Goal: Find specific page/section: Find specific page/section

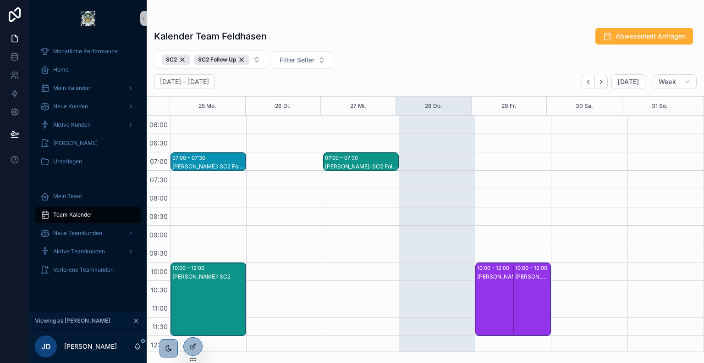
scroll to position [179, 0]
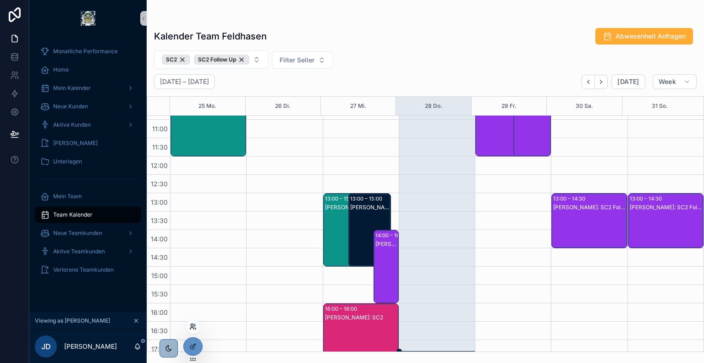
click at [194, 328] on icon at bounding box center [192, 326] width 7 height 7
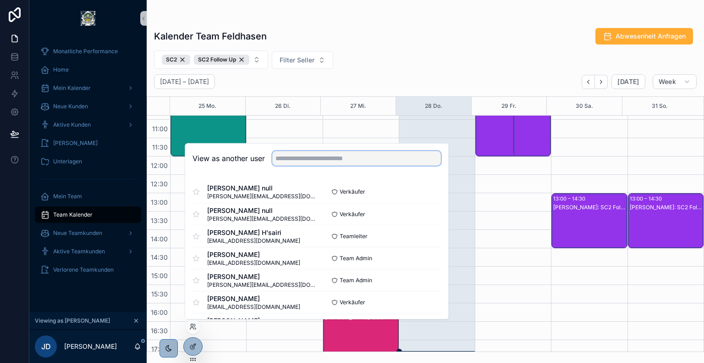
click at [340, 161] on input "text" at bounding box center [356, 158] width 169 height 15
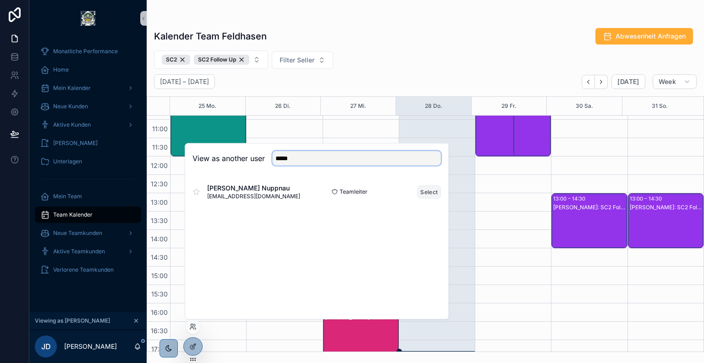
type input "*****"
click at [429, 195] on button "Select" at bounding box center [429, 191] width 24 height 13
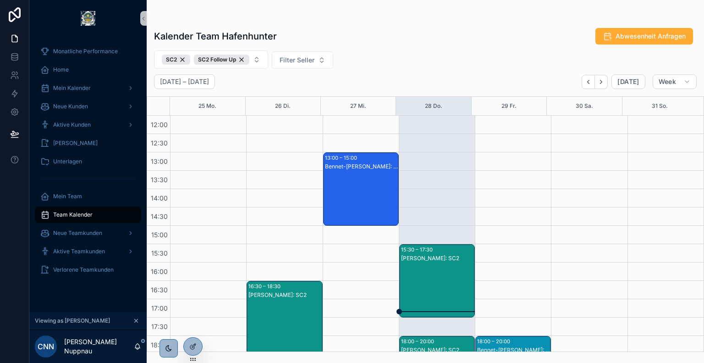
click at [363, 22] on div "Kalender Team Hafenhunter Abwesenheit Anfragen SC2 SC2 Follow Up Filter Seller …" at bounding box center [426, 187] width 558 height 330
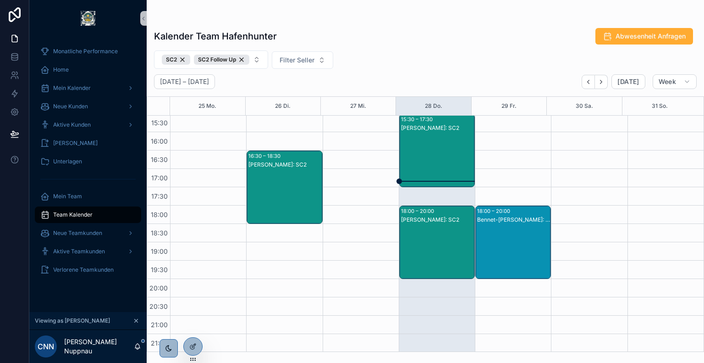
click at [426, 223] on div "[PERSON_NAME]: SC2" at bounding box center [437, 252] width 73 height 72
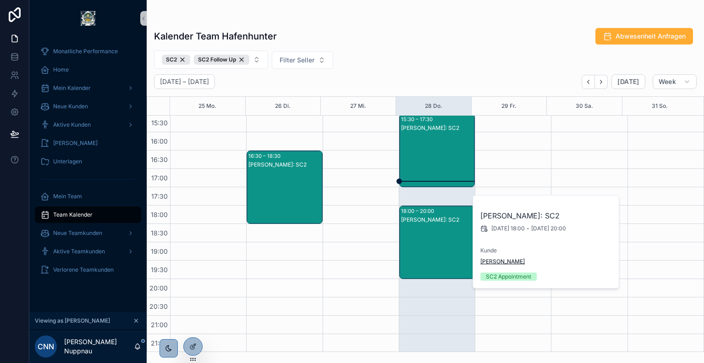
click at [492, 260] on span "[PERSON_NAME]" at bounding box center [503, 261] width 44 height 7
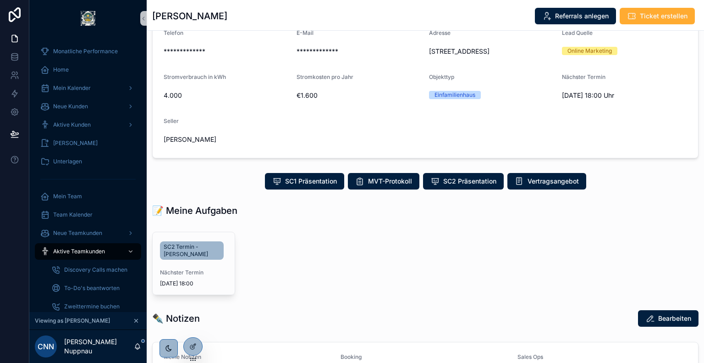
scroll to position [76, 0]
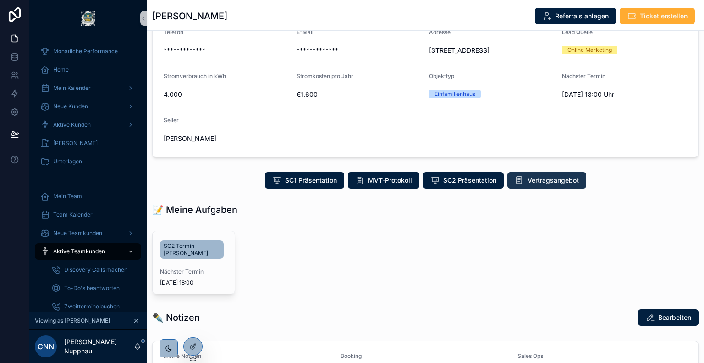
click at [530, 181] on span "Vertragsangebot" at bounding box center [553, 180] width 51 height 9
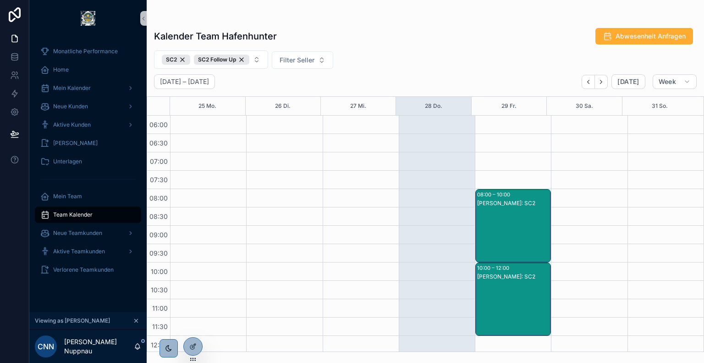
scroll to position [220, 0]
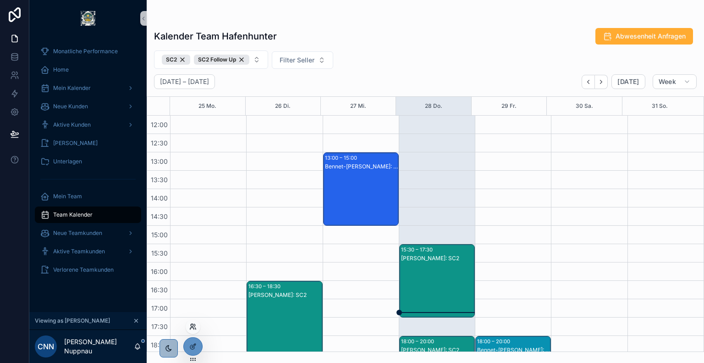
click at [194, 329] on icon at bounding box center [192, 328] width 4 height 2
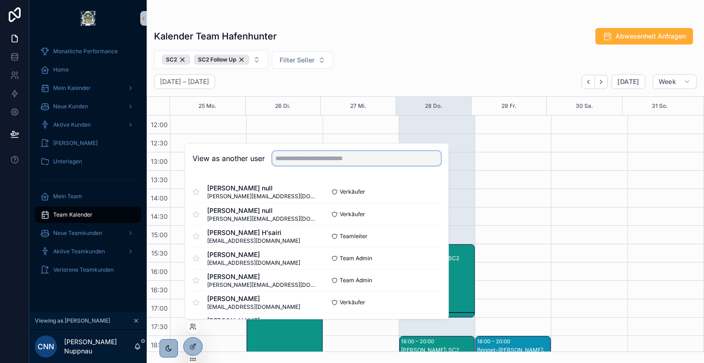
click at [346, 159] on input "text" at bounding box center [356, 158] width 169 height 15
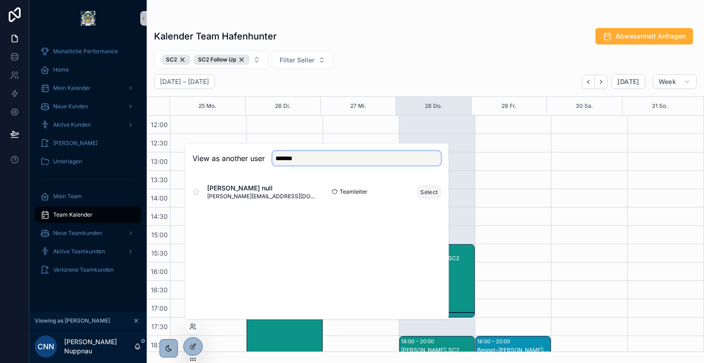
type input "*******"
click at [424, 191] on button "Select" at bounding box center [429, 191] width 24 height 13
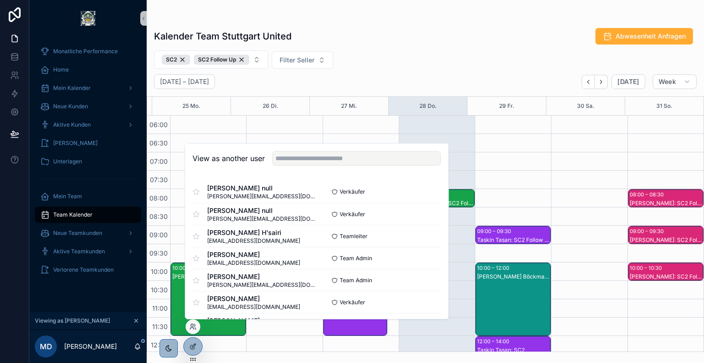
click at [397, 43] on div "Kalender Team Stuttgart United Abwesenheit Anfragen" at bounding box center [425, 36] width 543 height 17
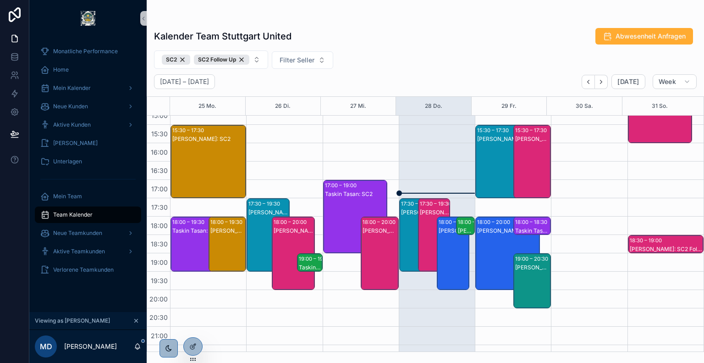
scroll to position [341, 0]
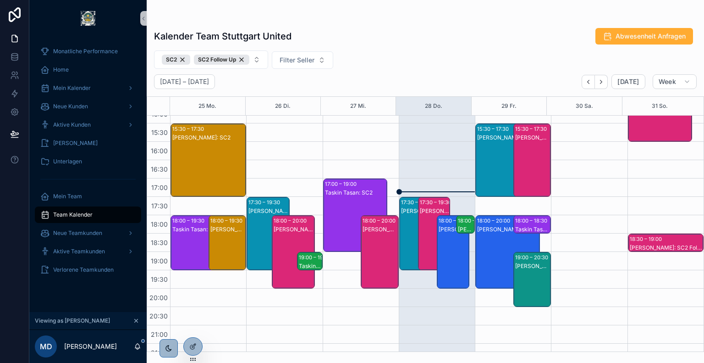
click at [429, 209] on div "[PERSON_NAME]: SC2" at bounding box center [434, 210] width 29 height 7
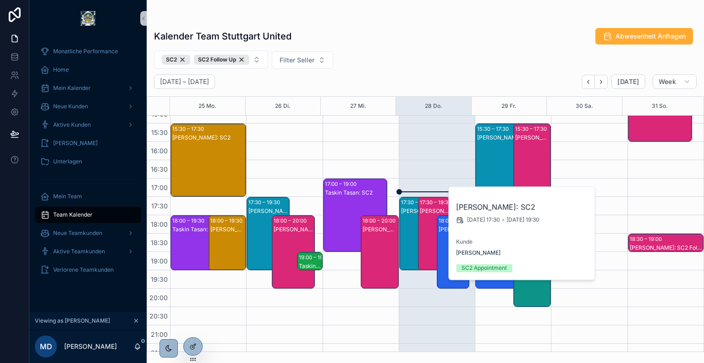
click at [405, 205] on div "17:30 – 19:30" at bounding box center [418, 202] width 34 height 9
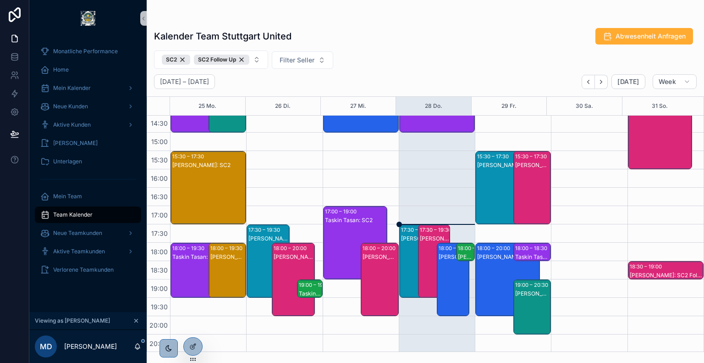
scroll to position [314, 0]
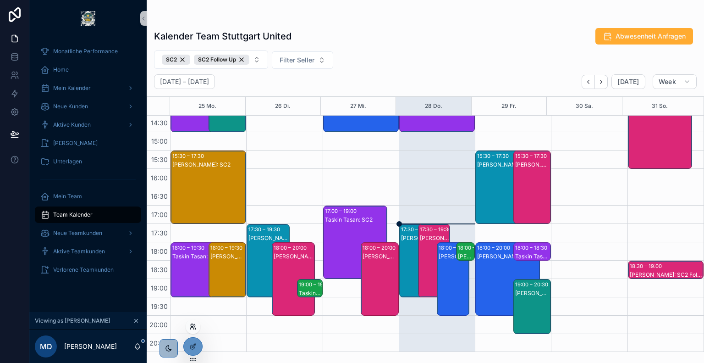
click at [192, 328] on icon at bounding box center [192, 326] width 7 height 7
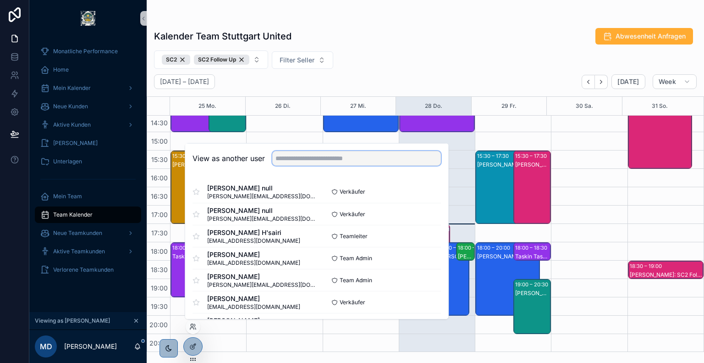
click at [340, 161] on input "text" at bounding box center [356, 158] width 169 height 15
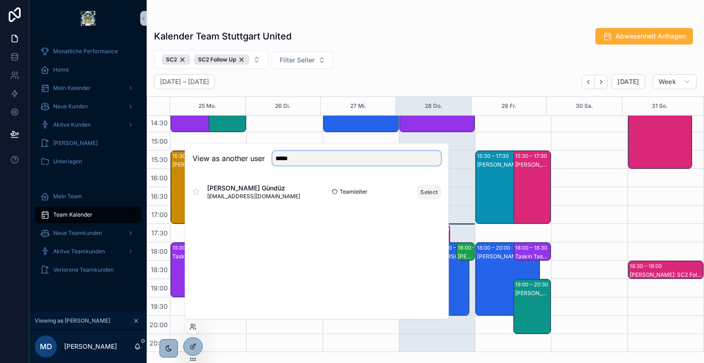
type input "*****"
click at [425, 189] on button "Select" at bounding box center [429, 191] width 24 height 13
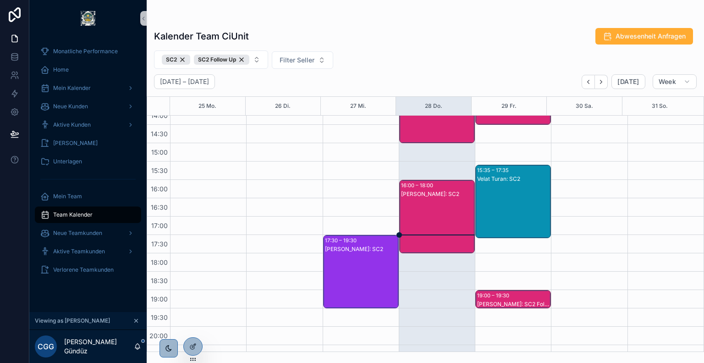
scroll to position [304, 0]
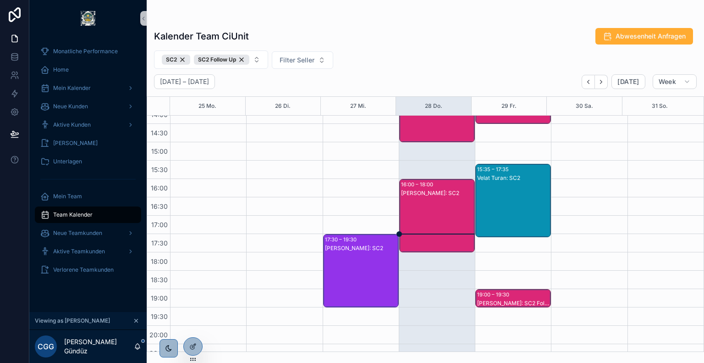
click at [429, 219] on div "[PERSON_NAME]: SC2" at bounding box center [437, 225] width 73 height 72
click at [459, 214] on div "[PERSON_NAME]: SC2" at bounding box center [437, 225] width 73 height 72
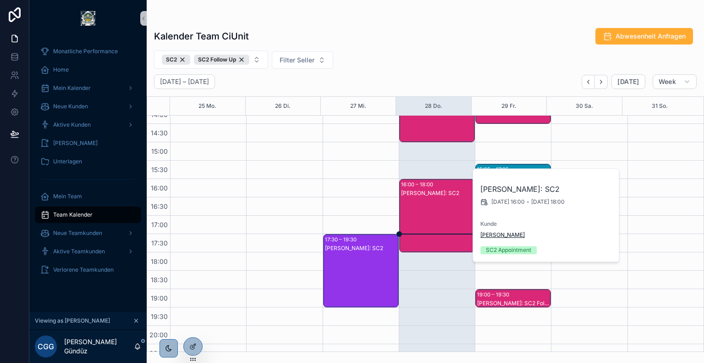
click at [488, 233] on span "[PERSON_NAME]" at bounding box center [503, 234] width 44 height 7
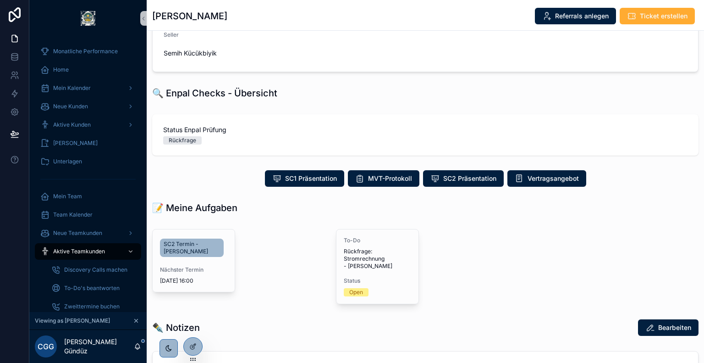
scroll to position [172, 0]
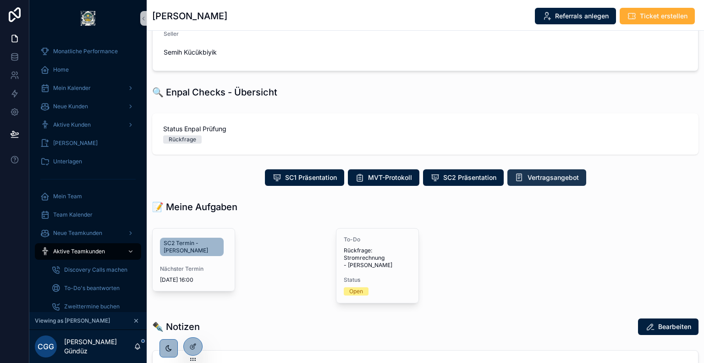
click at [528, 173] on span "Vertragsangebot" at bounding box center [553, 177] width 51 height 9
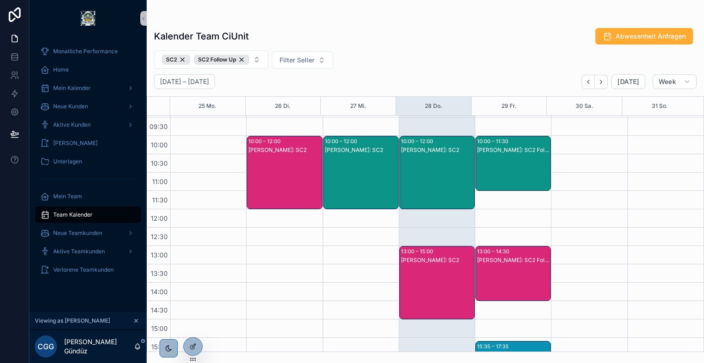
scroll to position [126, 0]
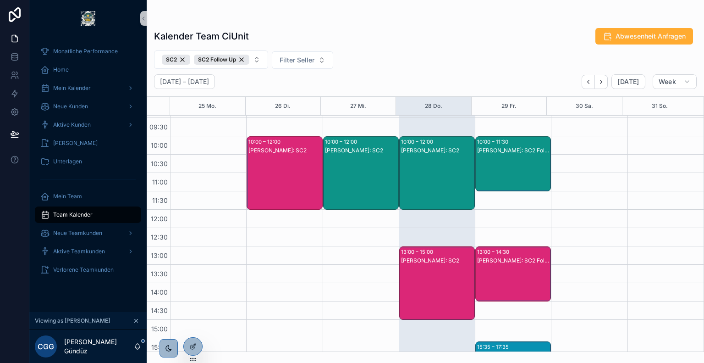
click at [421, 176] on div "[PERSON_NAME]: SC2" at bounding box center [437, 182] width 73 height 72
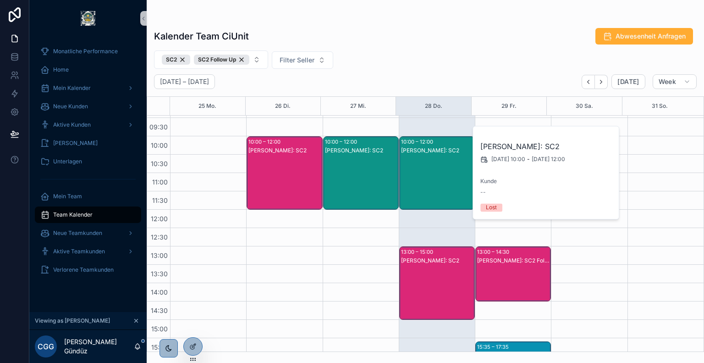
click at [419, 52] on div "SC2 SC2 Follow Up Filter Seller" at bounding box center [426, 59] width 558 height 18
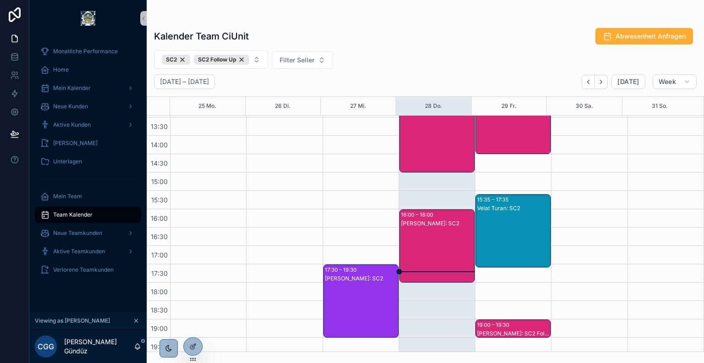
scroll to position [315, 0]
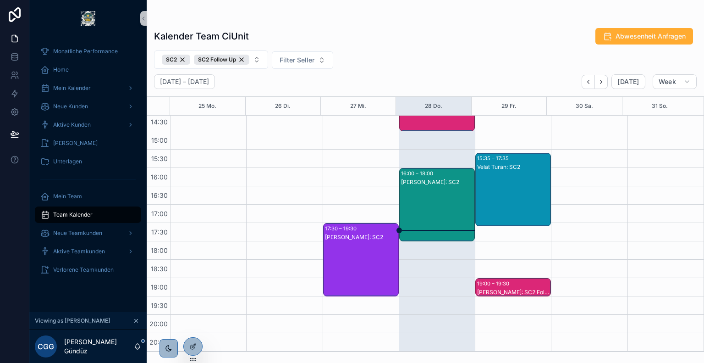
click at [424, 205] on div "[PERSON_NAME]: SC2" at bounding box center [437, 214] width 73 height 72
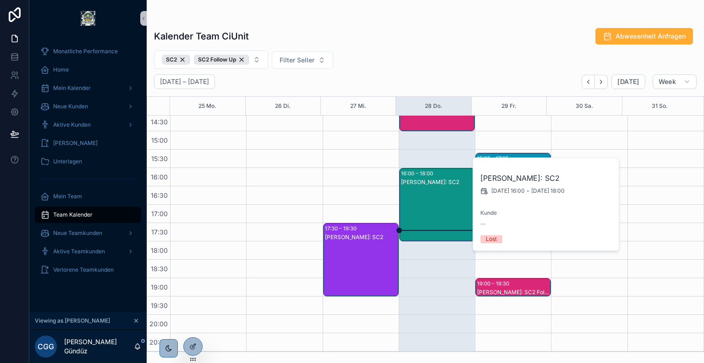
click at [420, 120] on div "[PERSON_NAME]: SC2" at bounding box center [437, 104] width 73 height 72
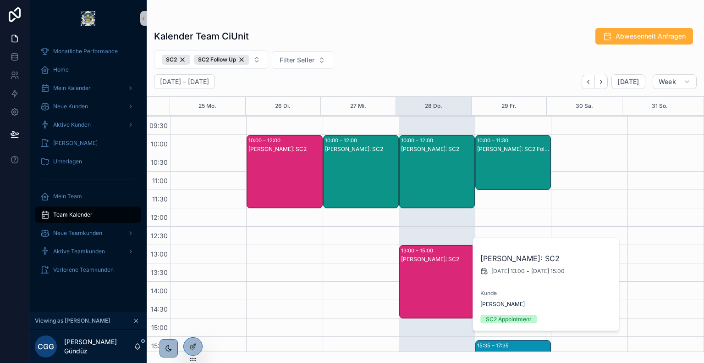
scroll to position [125, 0]
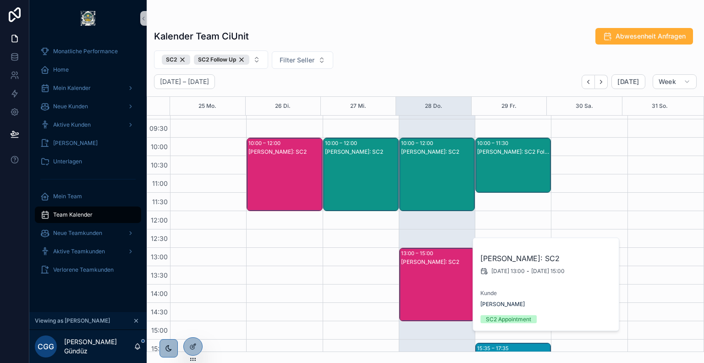
click at [420, 172] on div "[PERSON_NAME]: SC2" at bounding box center [437, 184] width 73 height 72
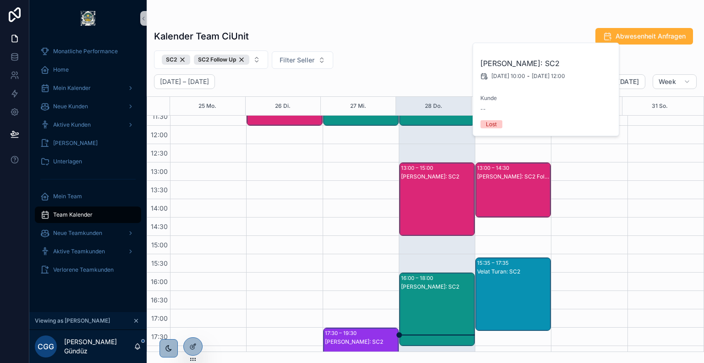
scroll to position [211, 0]
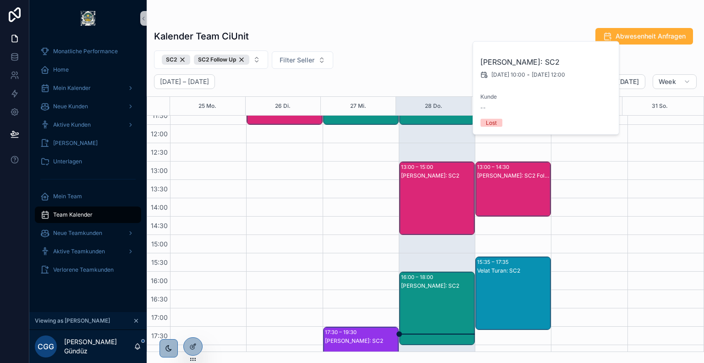
click at [428, 187] on div "[PERSON_NAME]: SC2" at bounding box center [437, 208] width 73 height 72
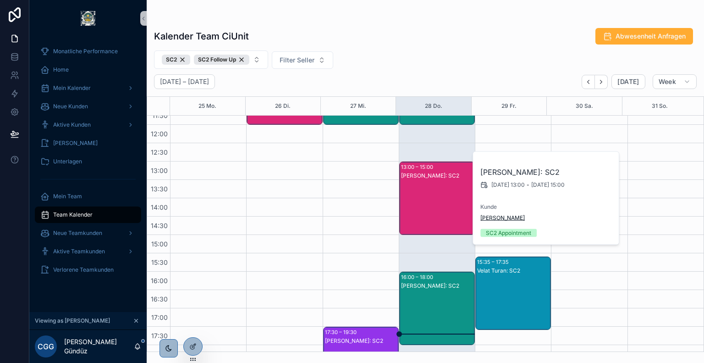
click at [492, 217] on span "[PERSON_NAME]" at bounding box center [503, 217] width 44 height 7
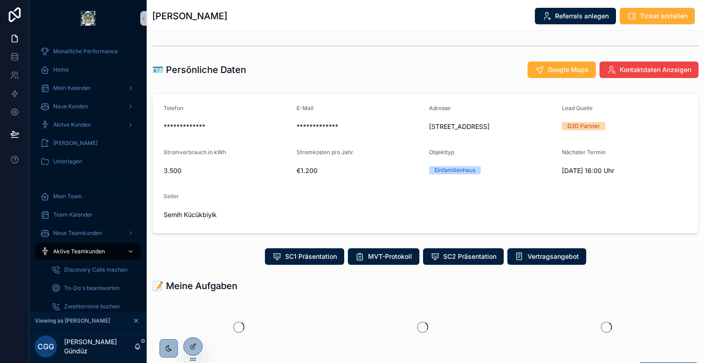
scroll to position [92, 0]
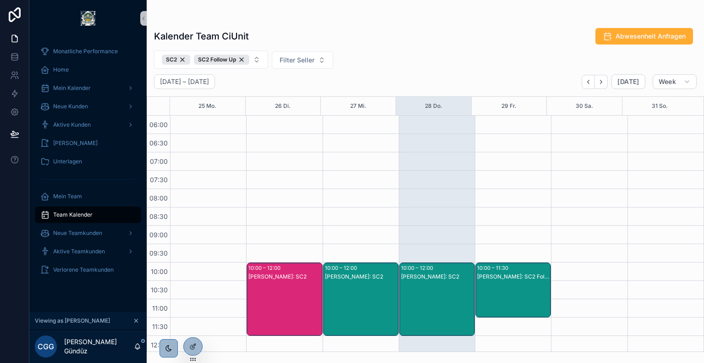
scroll to position [220, 0]
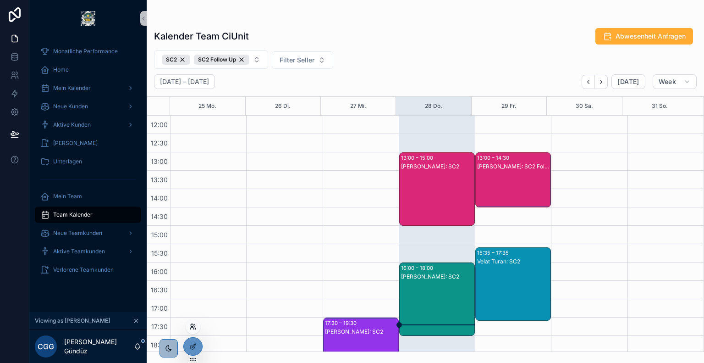
click at [193, 327] on icon at bounding box center [192, 326] width 7 height 7
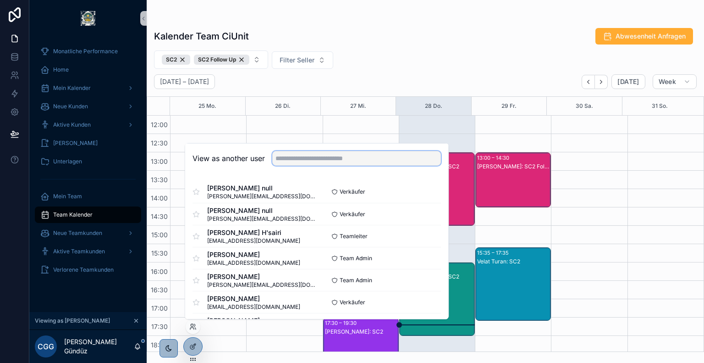
click at [348, 162] on input "text" at bounding box center [356, 158] width 169 height 15
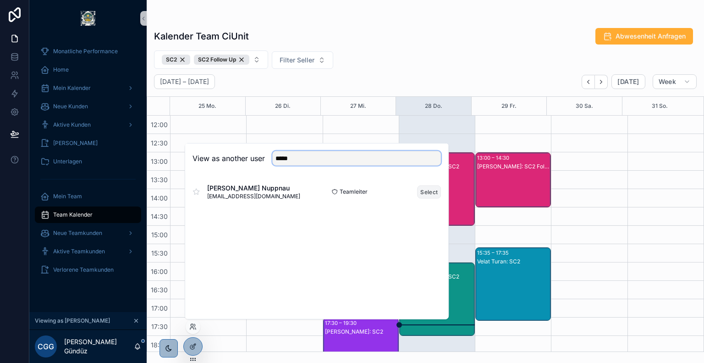
type input "*****"
click at [426, 190] on button "Select" at bounding box center [429, 191] width 24 height 13
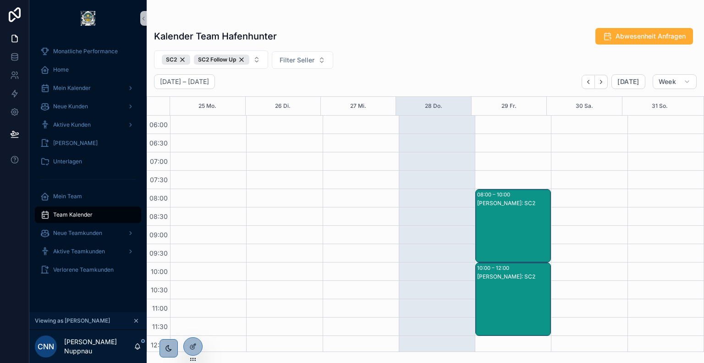
scroll to position [312, 0]
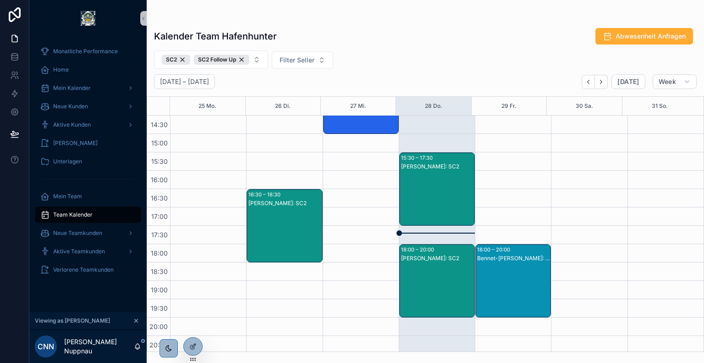
click at [431, 188] on div "[PERSON_NAME]: SC2" at bounding box center [437, 198] width 73 height 72
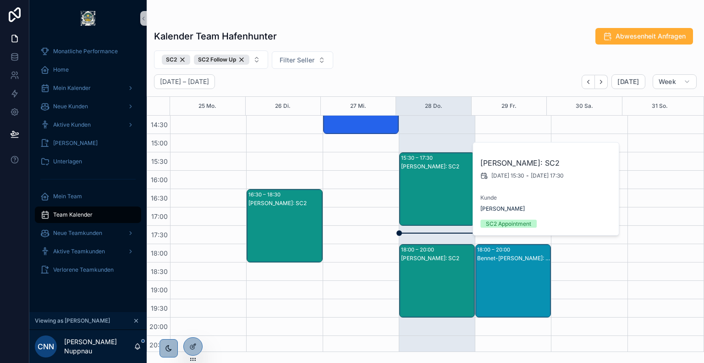
click at [432, 267] on div "[PERSON_NAME]: SC2" at bounding box center [437, 290] width 73 height 72
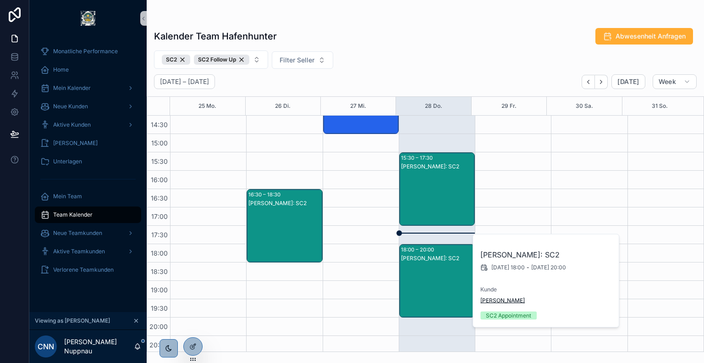
click at [495, 301] on span "[PERSON_NAME]" at bounding box center [503, 300] width 44 height 7
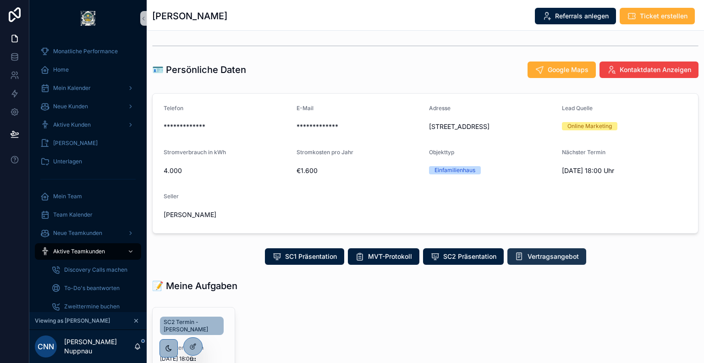
scroll to position [107, 0]
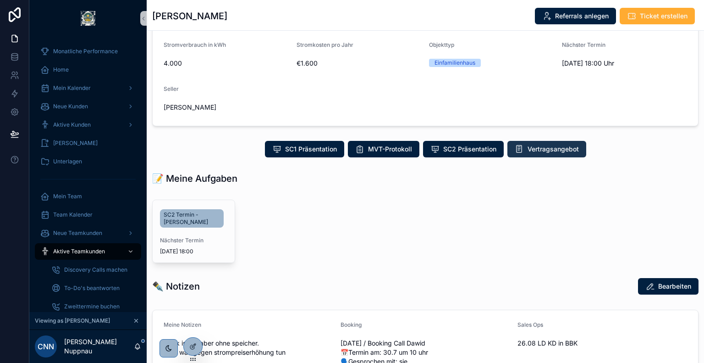
click at [534, 147] on span "Vertragsangebot" at bounding box center [553, 148] width 51 height 9
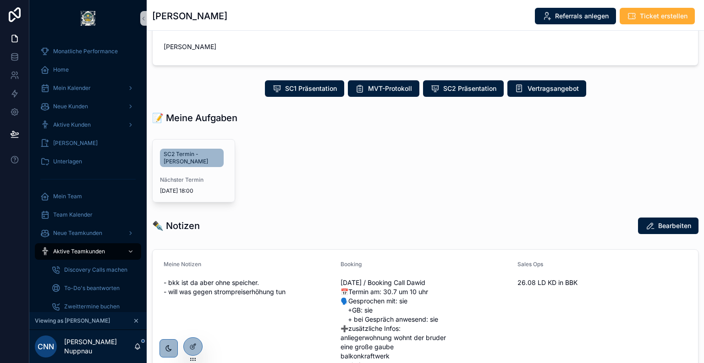
scroll to position [168, 0]
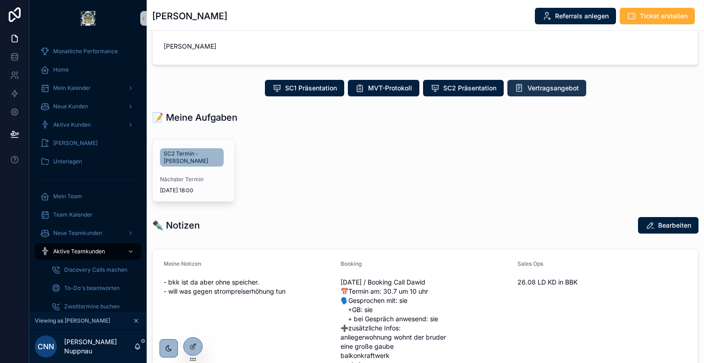
click at [538, 84] on span "Vertragsangebot" at bounding box center [553, 87] width 51 height 9
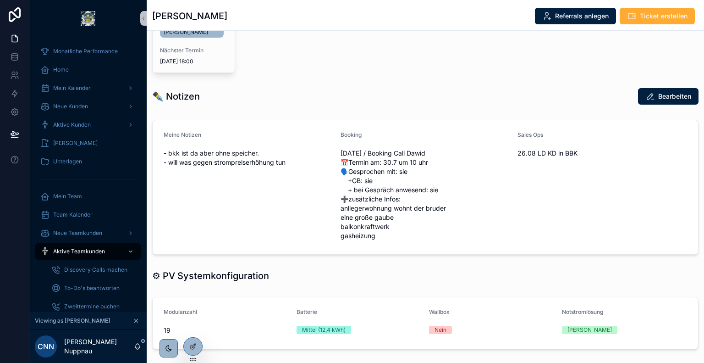
scroll to position [298, 0]
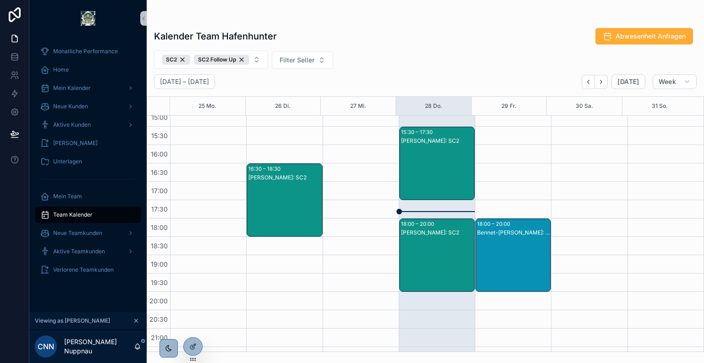
scroll to position [339, 0]
